Goal: Information Seeking & Learning: Learn about a topic

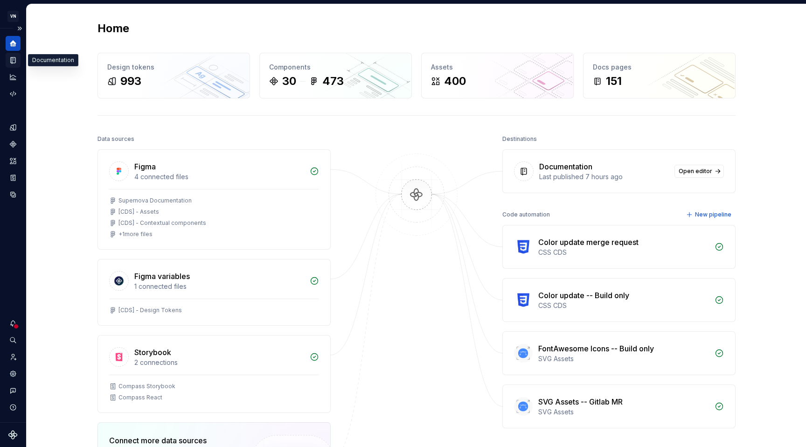
click at [13, 62] on icon "Documentation" at bounding box center [14, 60] width 4 height 5
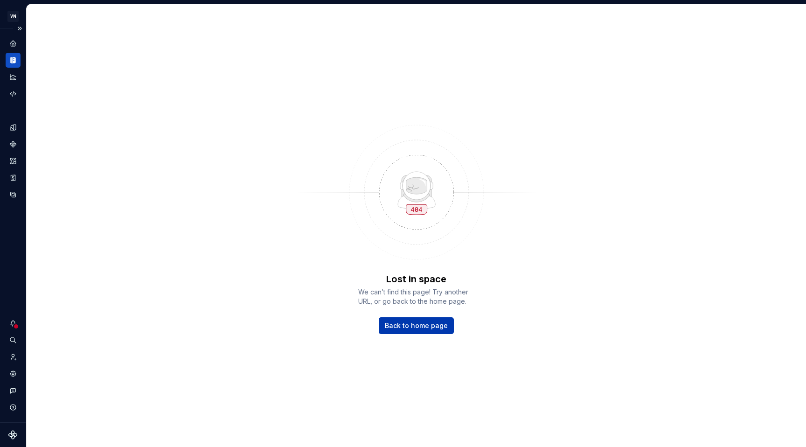
click at [427, 327] on span "Back to home page" at bounding box center [416, 325] width 63 height 9
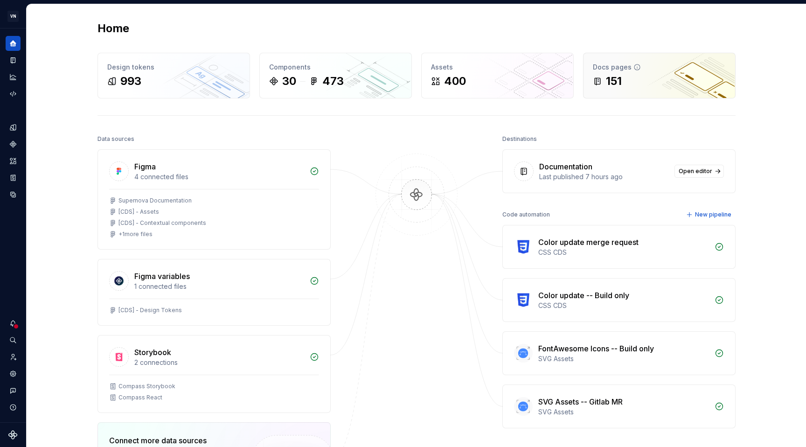
click at [666, 76] on div "151" at bounding box center [659, 81] width 133 height 15
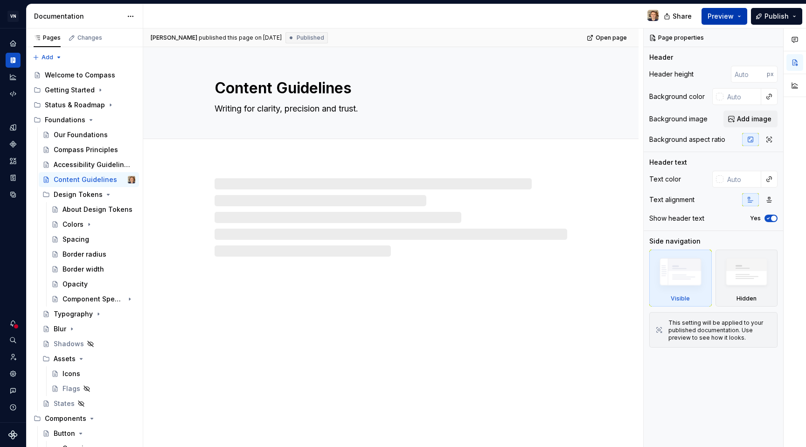
click at [718, 15] on span "Preview" at bounding box center [721, 16] width 26 height 9
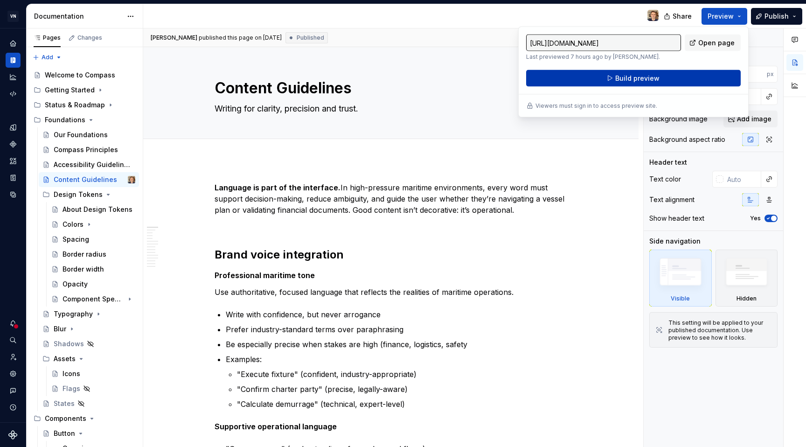
click at [658, 74] on span "Build preview" at bounding box center [638, 78] width 44 height 9
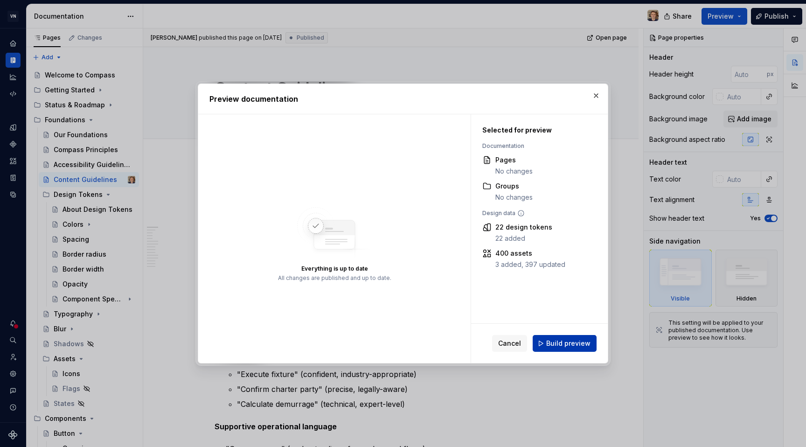
click at [569, 343] on span "Build preview" at bounding box center [568, 343] width 44 height 9
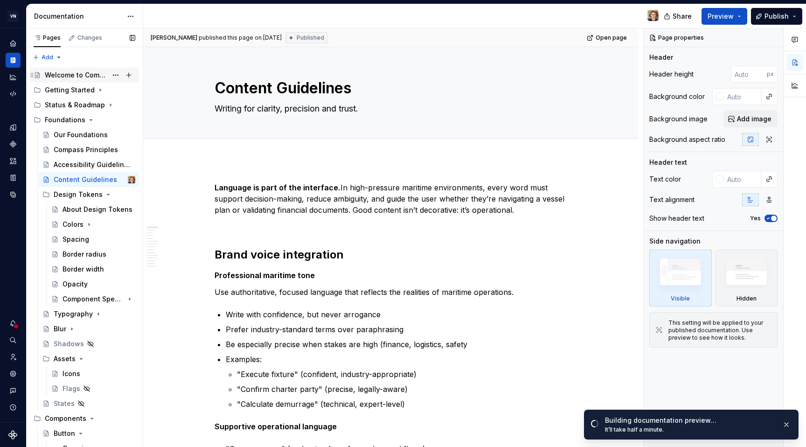
click at [100, 73] on div "Welcome to Compass" at bounding box center [76, 74] width 63 height 9
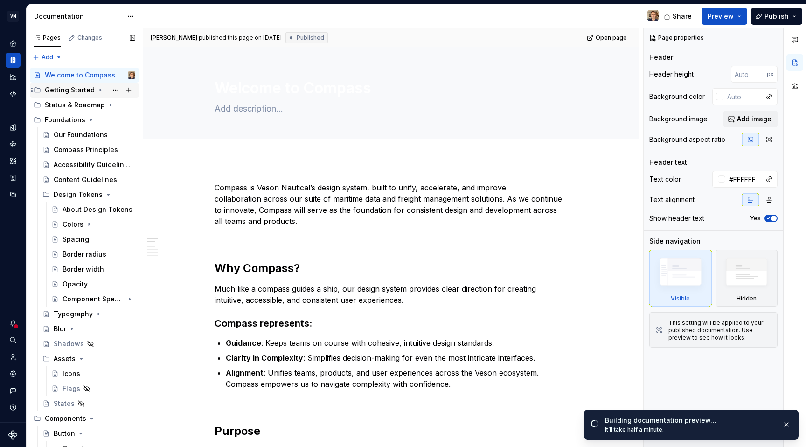
click at [91, 90] on div "Getting Started" at bounding box center [70, 89] width 50 height 9
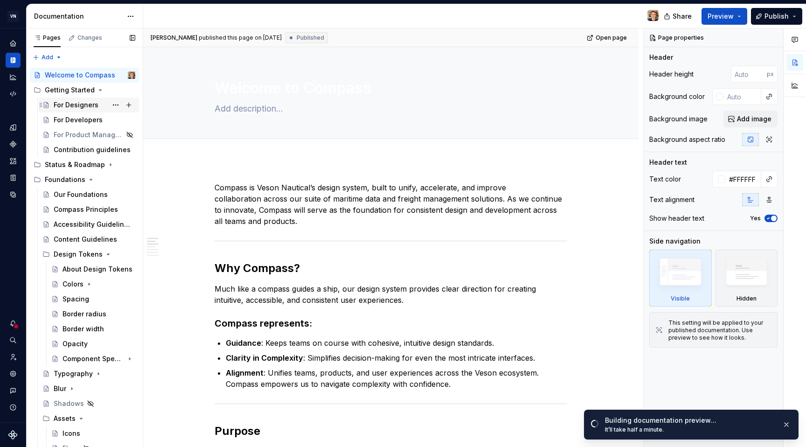
click at [86, 103] on div "For Designers" at bounding box center [76, 104] width 45 height 9
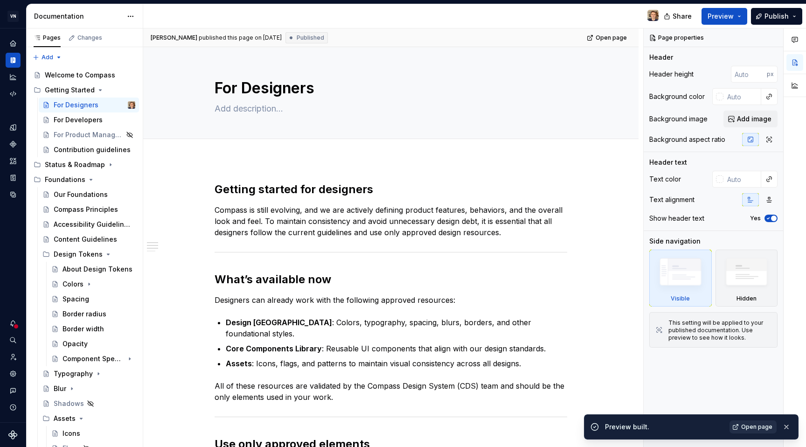
click at [750, 427] on span "Open page" at bounding box center [757, 426] width 31 height 7
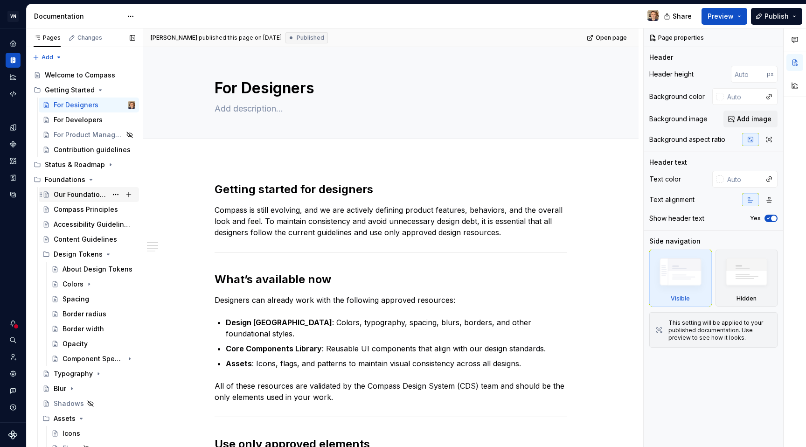
click at [100, 197] on div "Our Foundations" at bounding box center [81, 194] width 54 height 9
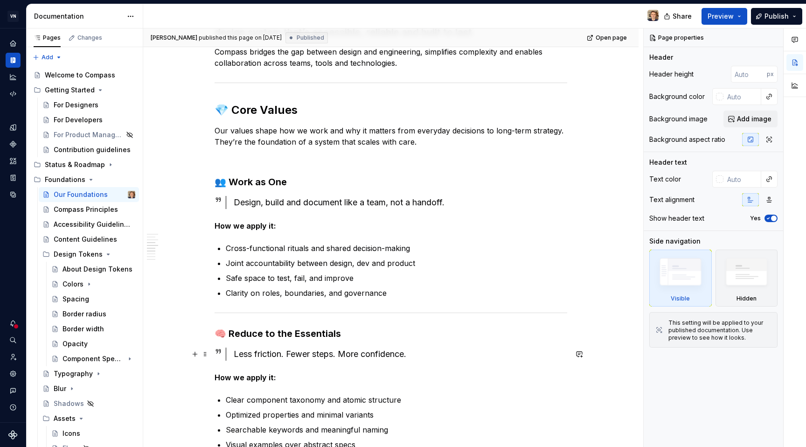
scroll to position [525, 0]
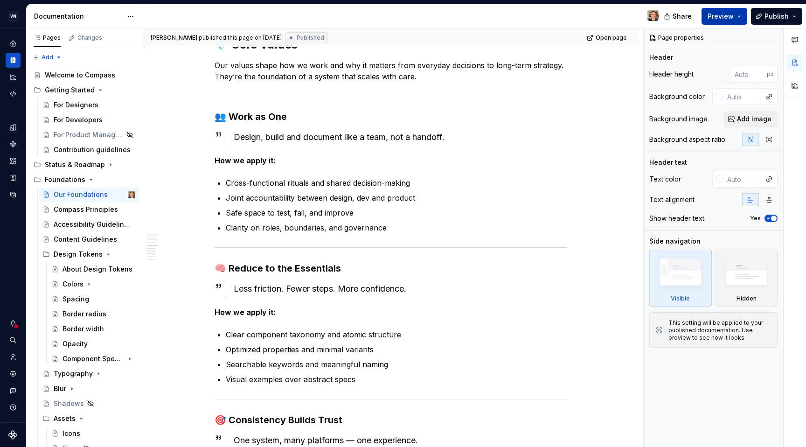
click at [722, 18] on span "Preview" at bounding box center [721, 16] width 26 height 9
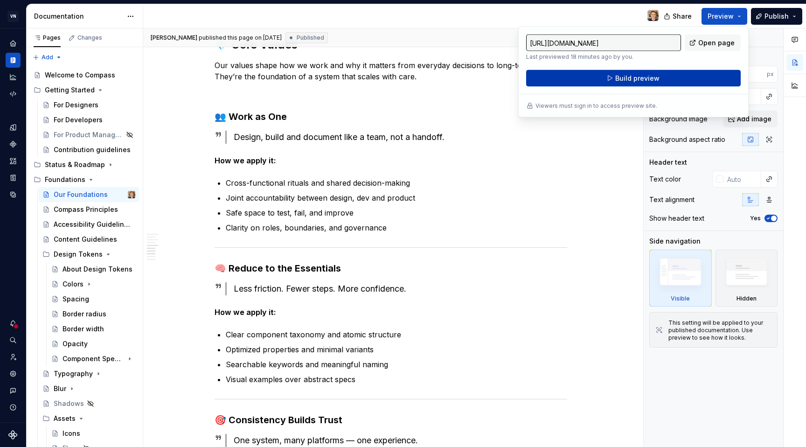
click at [650, 77] on span "Build preview" at bounding box center [638, 78] width 44 height 9
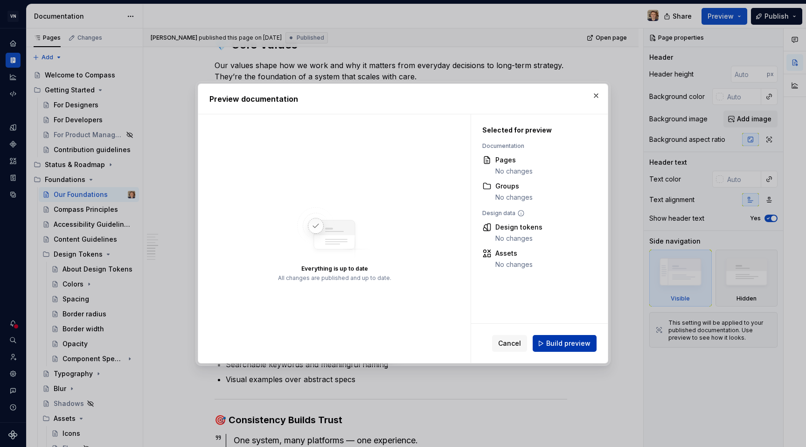
click at [566, 338] on button "Build preview" at bounding box center [565, 343] width 64 height 17
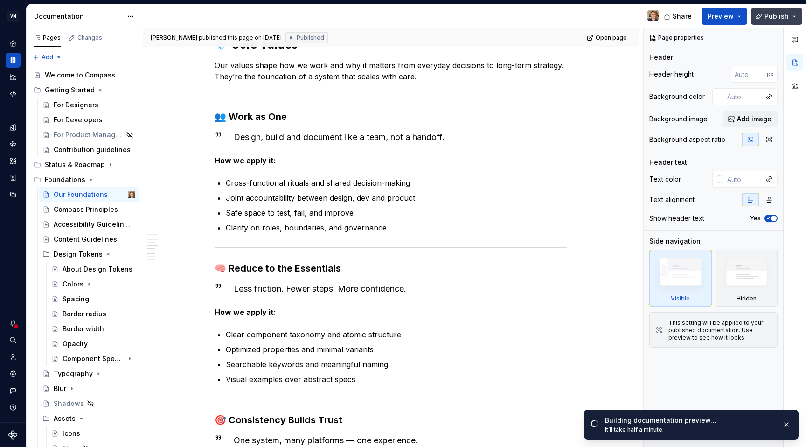
click at [795, 19] on button "Publish" at bounding box center [776, 16] width 51 height 17
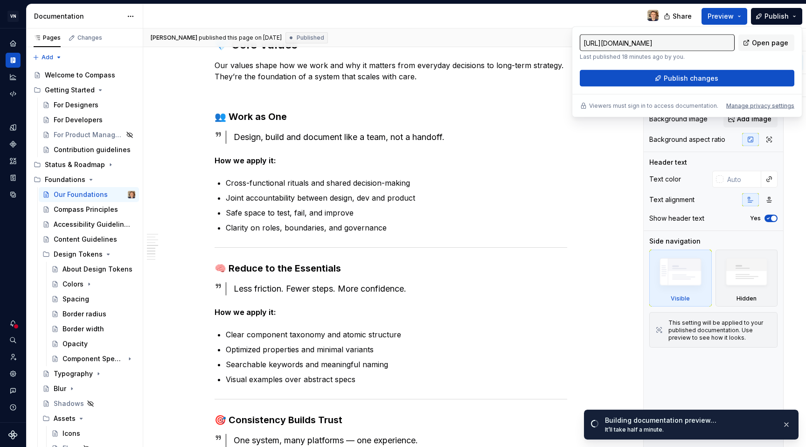
click at [582, 14] on div at bounding box center [404, 16] width 523 height 24
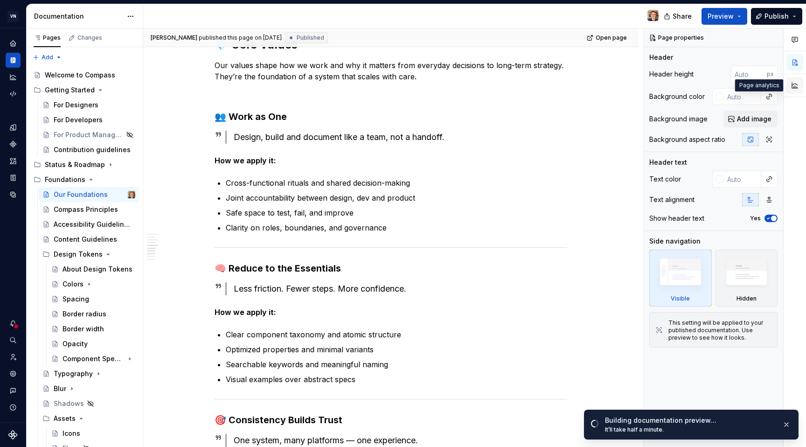
click at [797, 84] on button "button" at bounding box center [795, 85] width 17 height 17
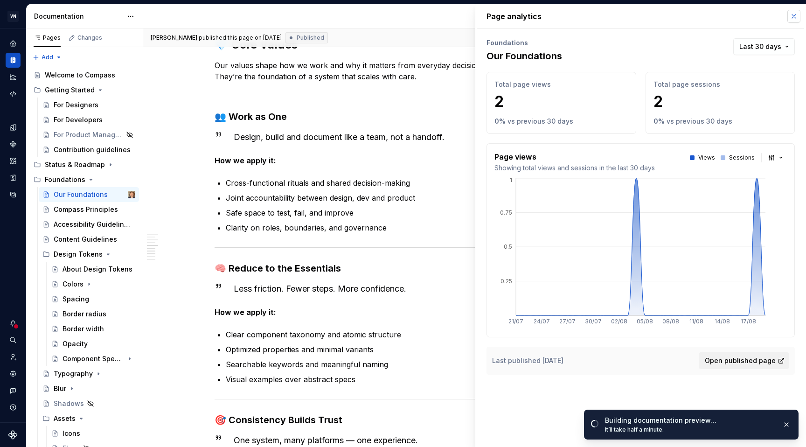
click at [794, 15] on button "button" at bounding box center [794, 16] width 13 height 13
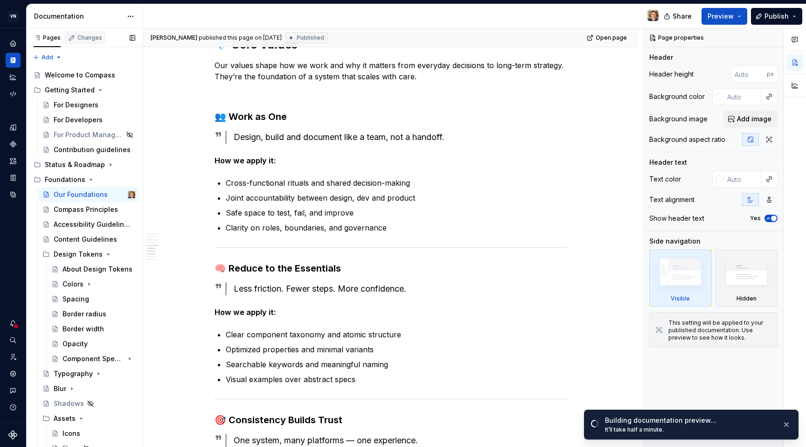
click at [91, 37] on div "Changes" at bounding box center [89, 37] width 25 height 7
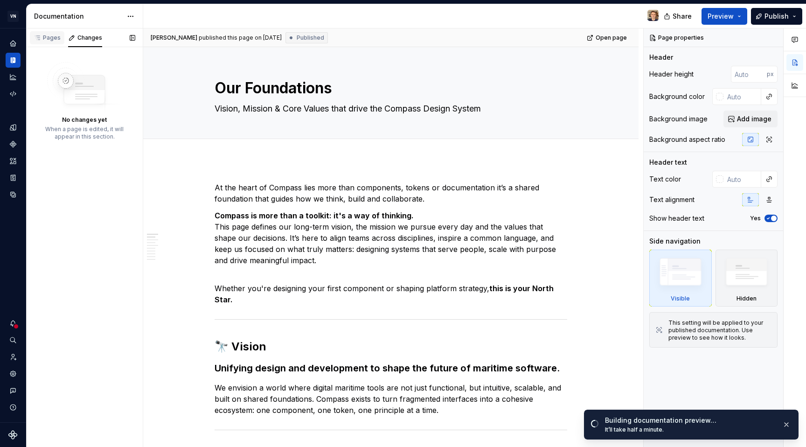
click at [56, 44] on div "Pages" at bounding box center [47, 37] width 35 height 13
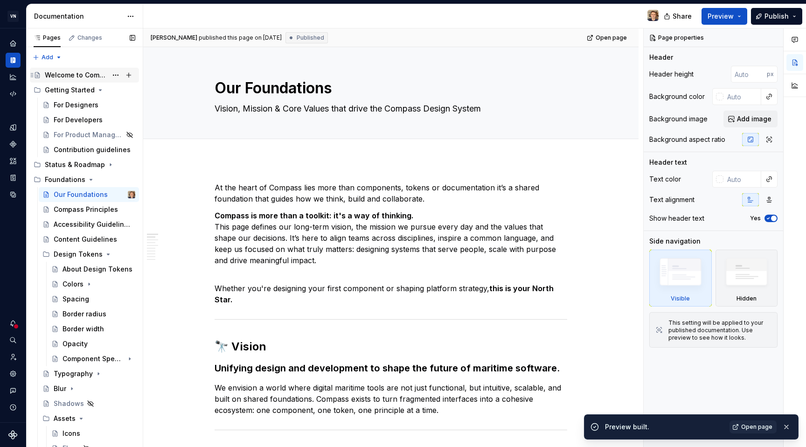
click at [71, 75] on div "Welcome to Compass" at bounding box center [76, 74] width 63 height 9
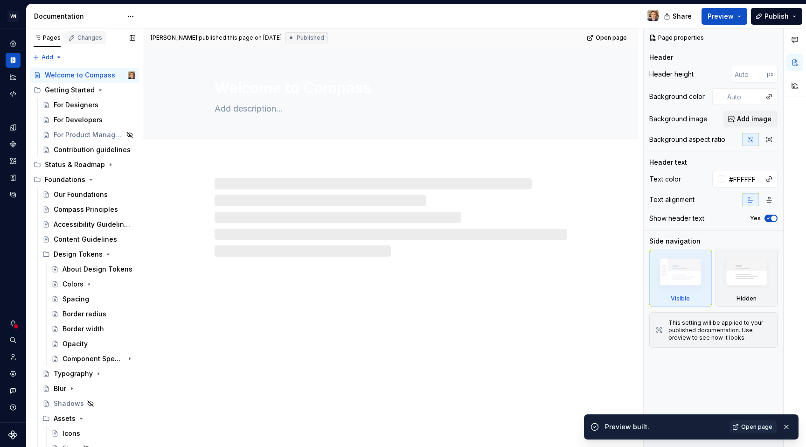
click at [90, 38] on div "Changes" at bounding box center [89, 37] width 25 height 7
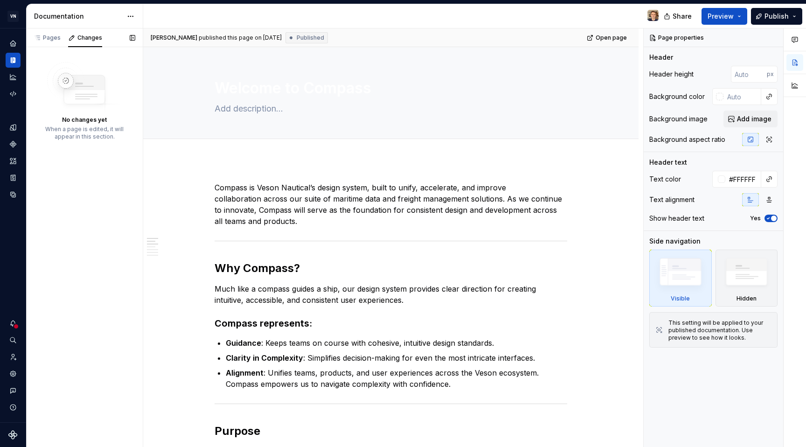
click at [70, 87] on img at bounding box center [84, 88] width 75 height 52
click at [56, 43] on div "Pages" at bounding box center [47, 37] width 35 height 13
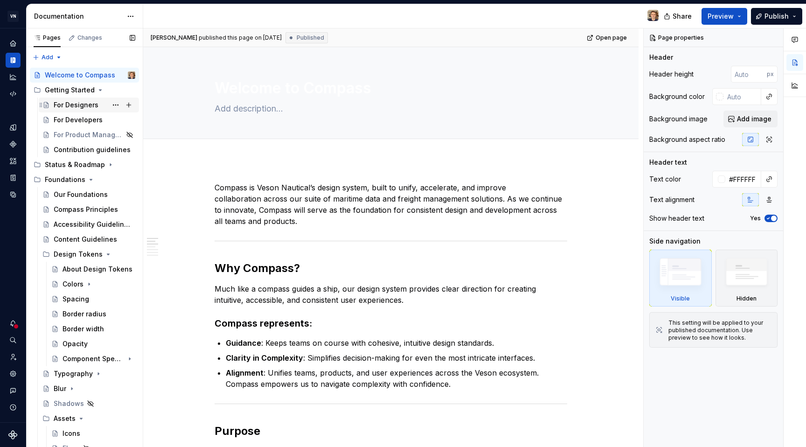
click at [72, 104] on div "For Designers" at bounding box center [76, 104] width 45 height 9
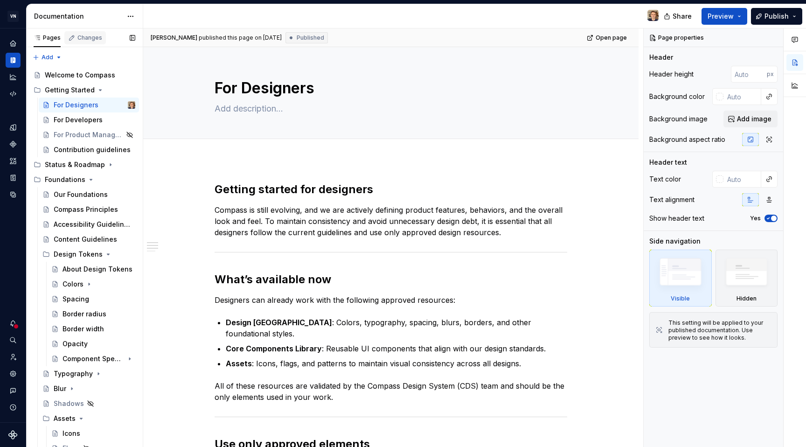
click at [91, 38] on div "Changes" at bounding box center [89, 37] width 25 height 7
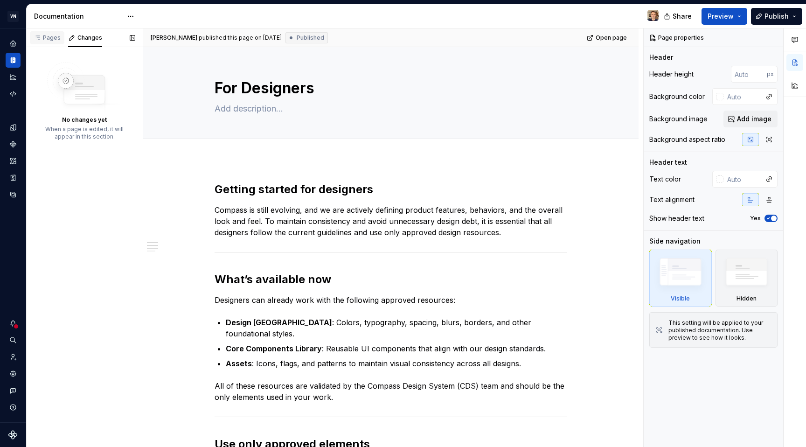
click at [53, 35] on div "Pages" at bounding box center [47, 37] width 27 height 7
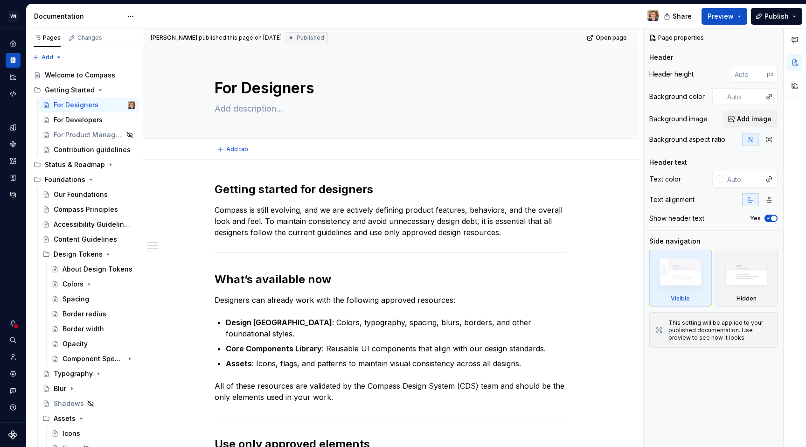
type textarea "*"
